Goal: Navigation & Orientation: Find specific page/section

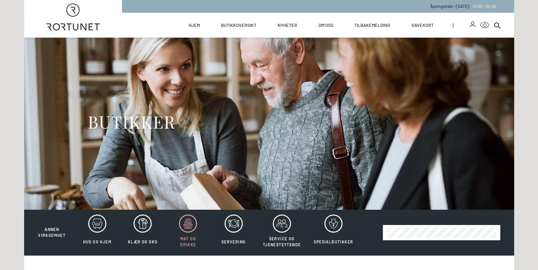
click at [184, 225] on icon at bounding box center [188, 224] width 10 height 10
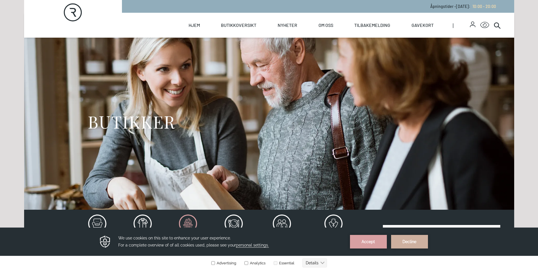
scroll to position [57, 0]
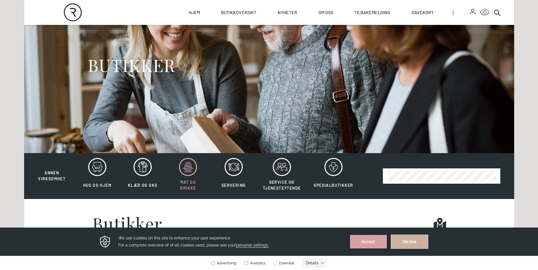
click at [417, 240] on button "Decline" at bounding box center [409, 242] width 37 height 14
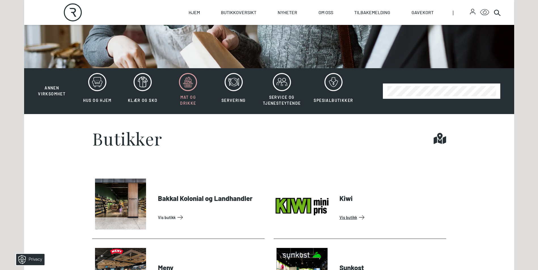
scroll to position [113, 0]
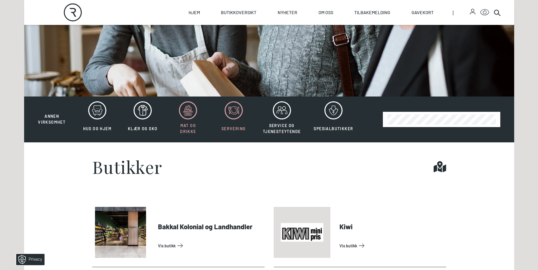
click at [236, 107] on icon at bounding box center [234, 110] width 18 height 18
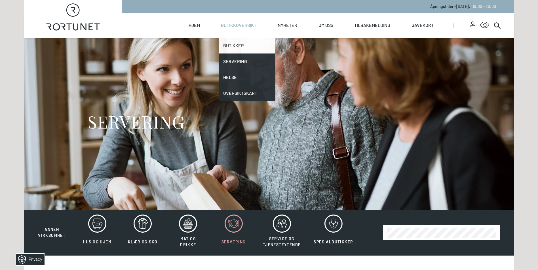
click at [234, 46] on link "Butikker" at bounding box center [247, 46] width 57 height 16
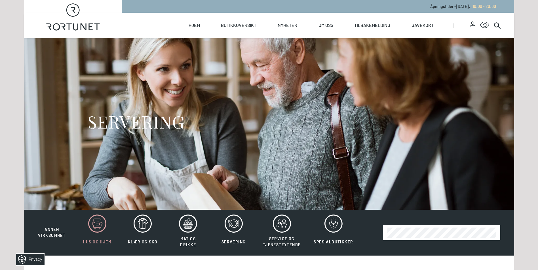
click at [98, 227] on icon at bounding box center [97, 224] width 18 height 18
click at [91, 221] on icon at bounding box center [97, 224] width 18 height 18
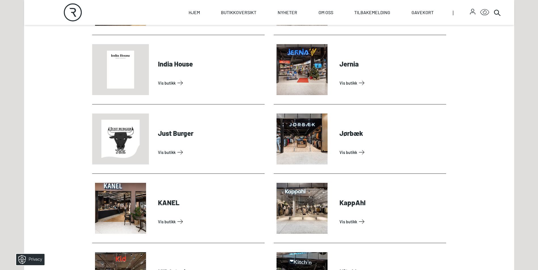
scroll to position [680, 0]
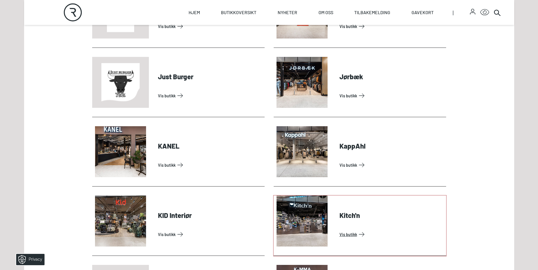
click at [348, 235] on link "Vis butikk" at bounding box center [391, 234] width 104 height 9
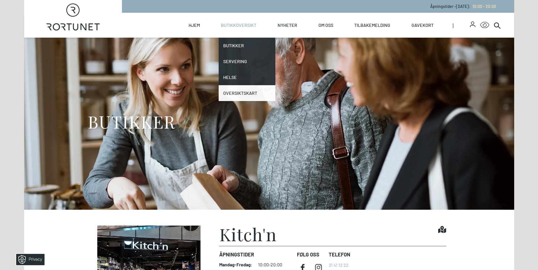
click at [244, 93] on link "Oversiktskart" at bounding box center [247, 93] width 57 height 16
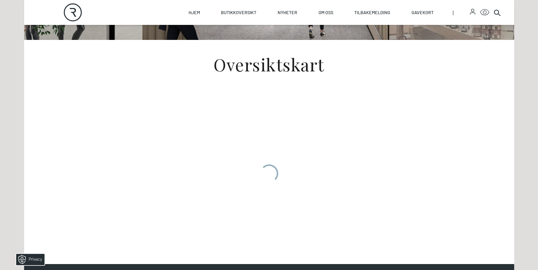
scroll to position [198, 0]
